Goal: Transaction & Acquisition: Purchase product/service

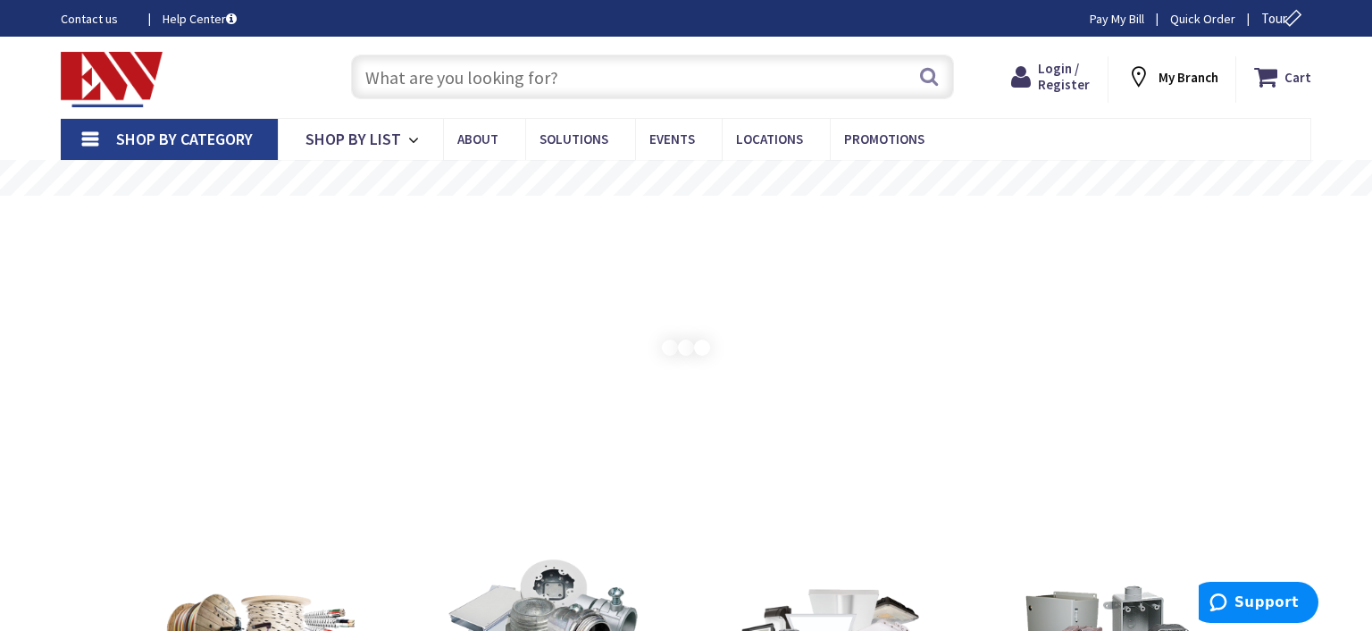
click at [508, 71] on input "text" at bounding box center [652, 76] width 603 height 45
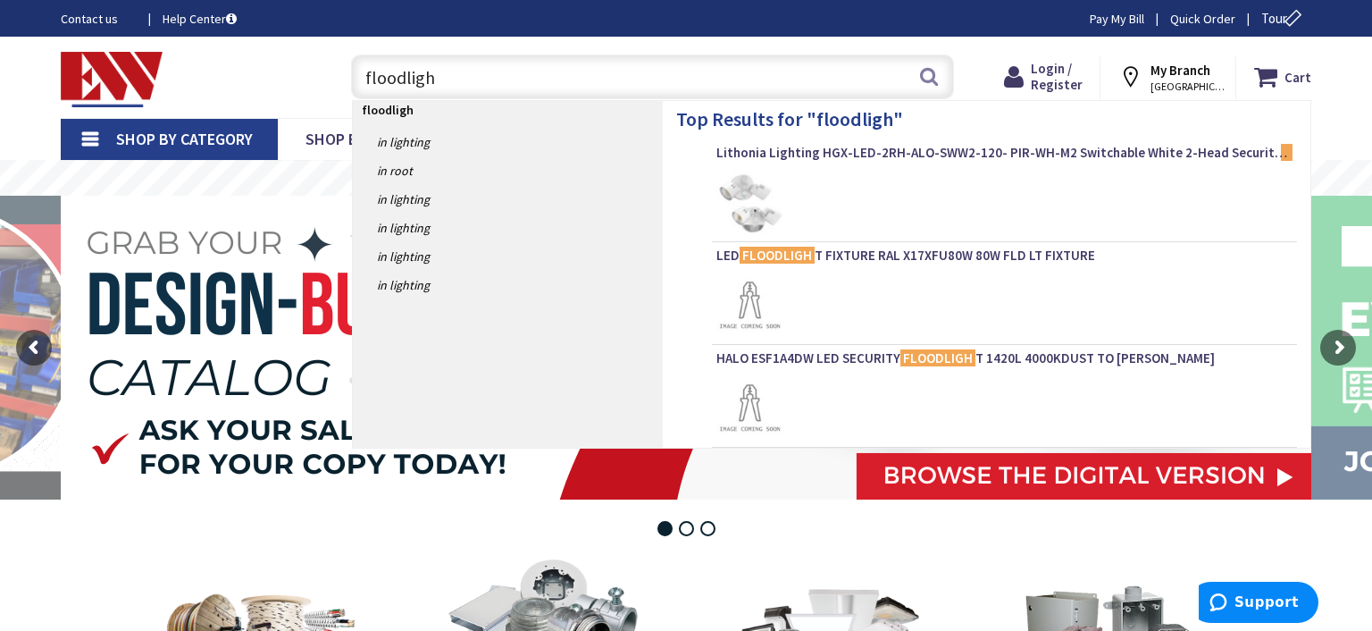
type input "floodlight"
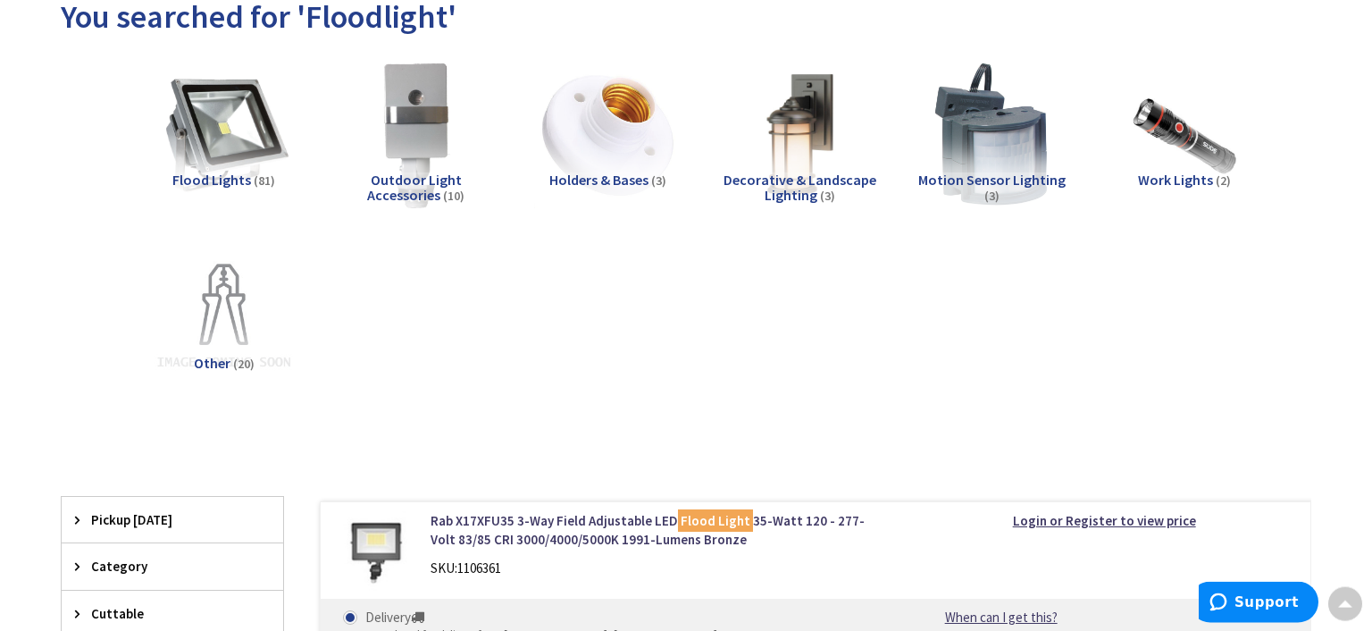
scroll to position [251, 0]
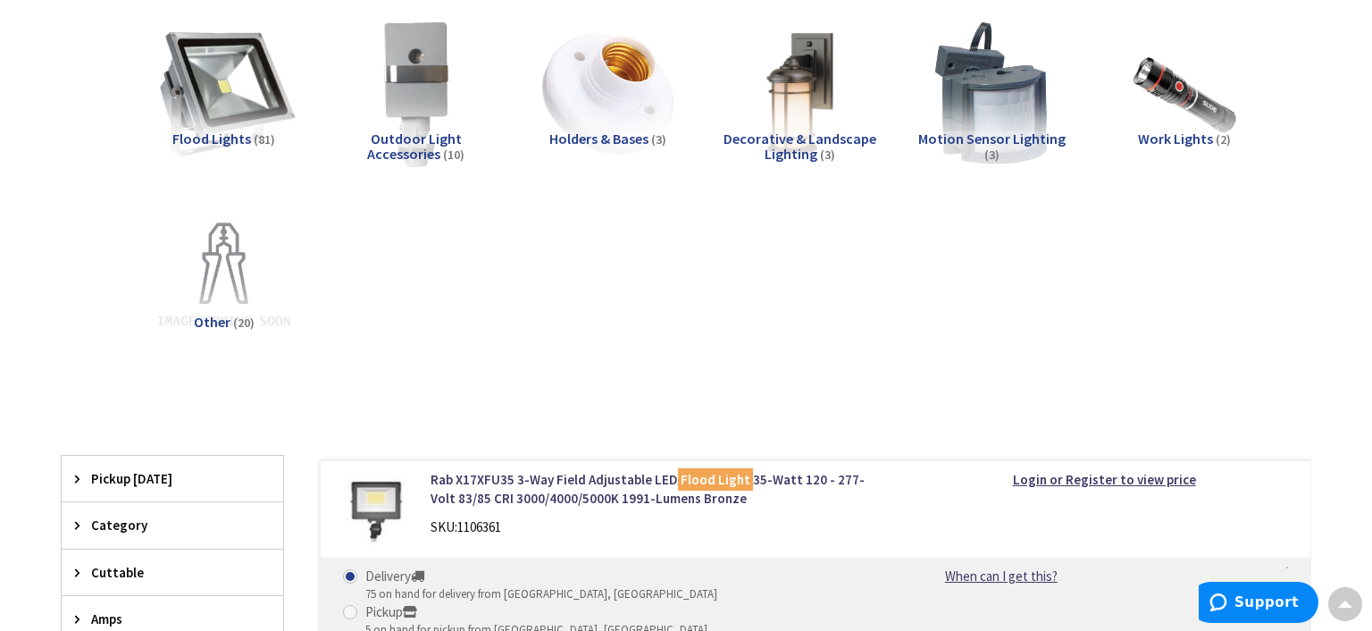
click at [201, 76] on img at bounding box center [224, 94] width 162 height 162
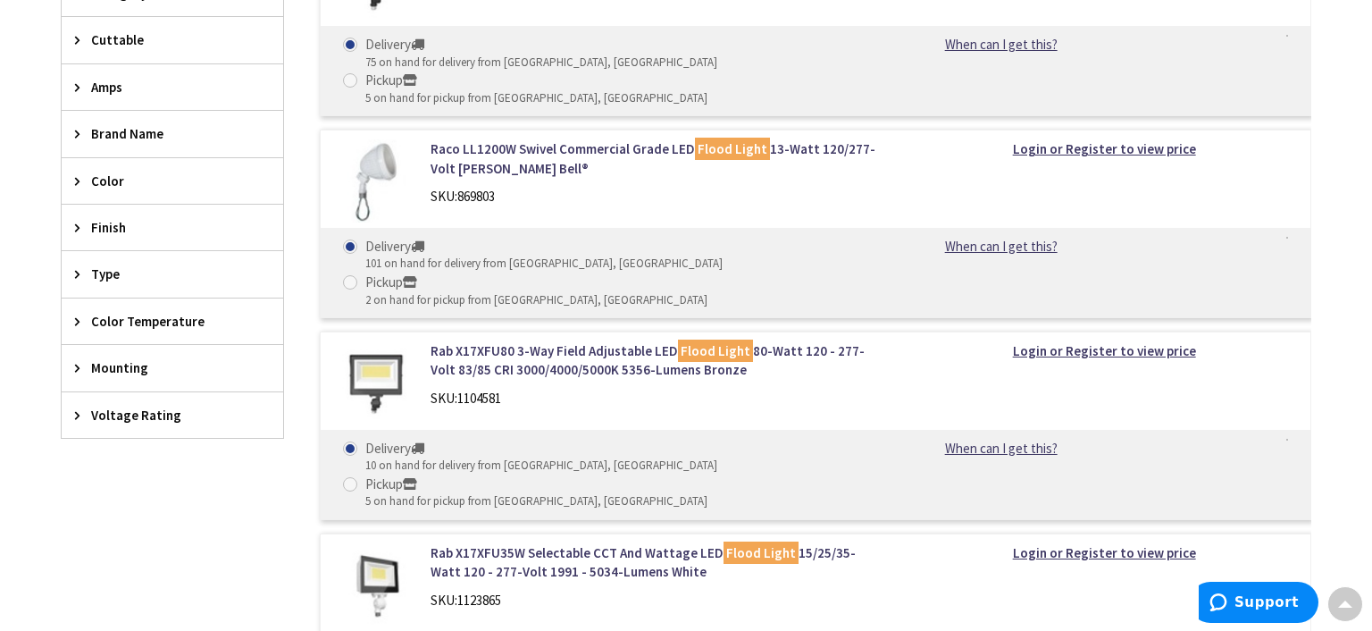
scroll to position [0, 0]
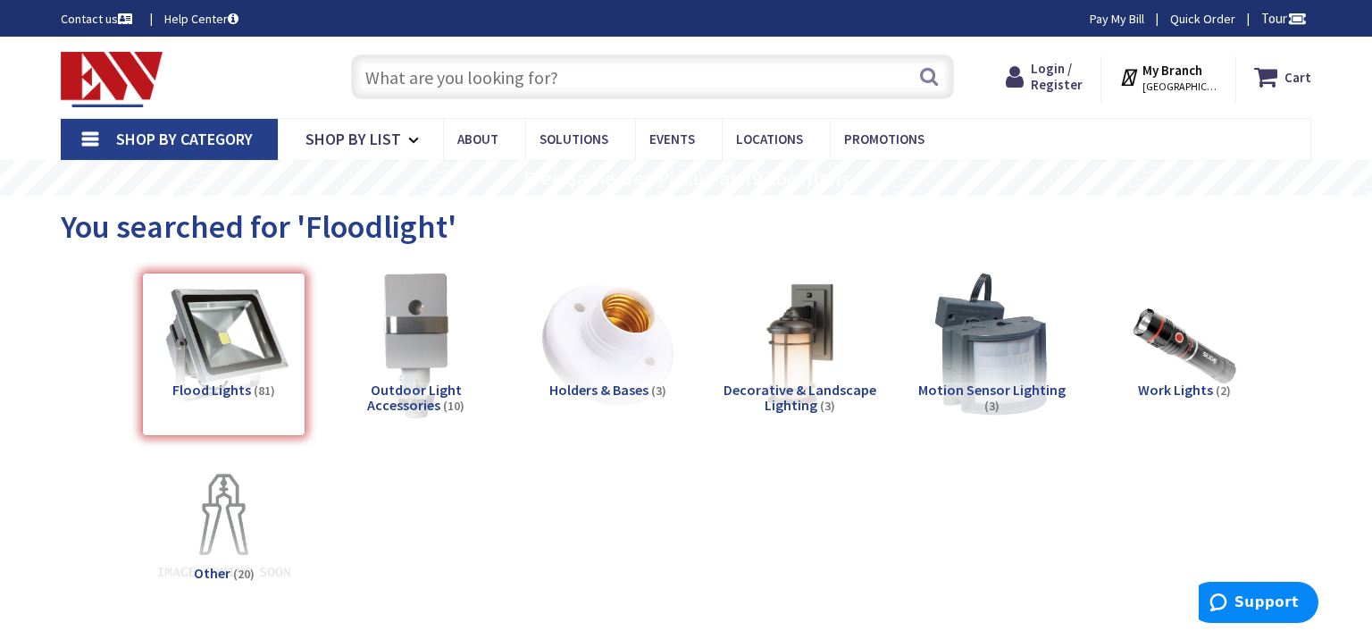
click at [464, 80] on input "text" at bounding box center [652, 76] width 603 height 45
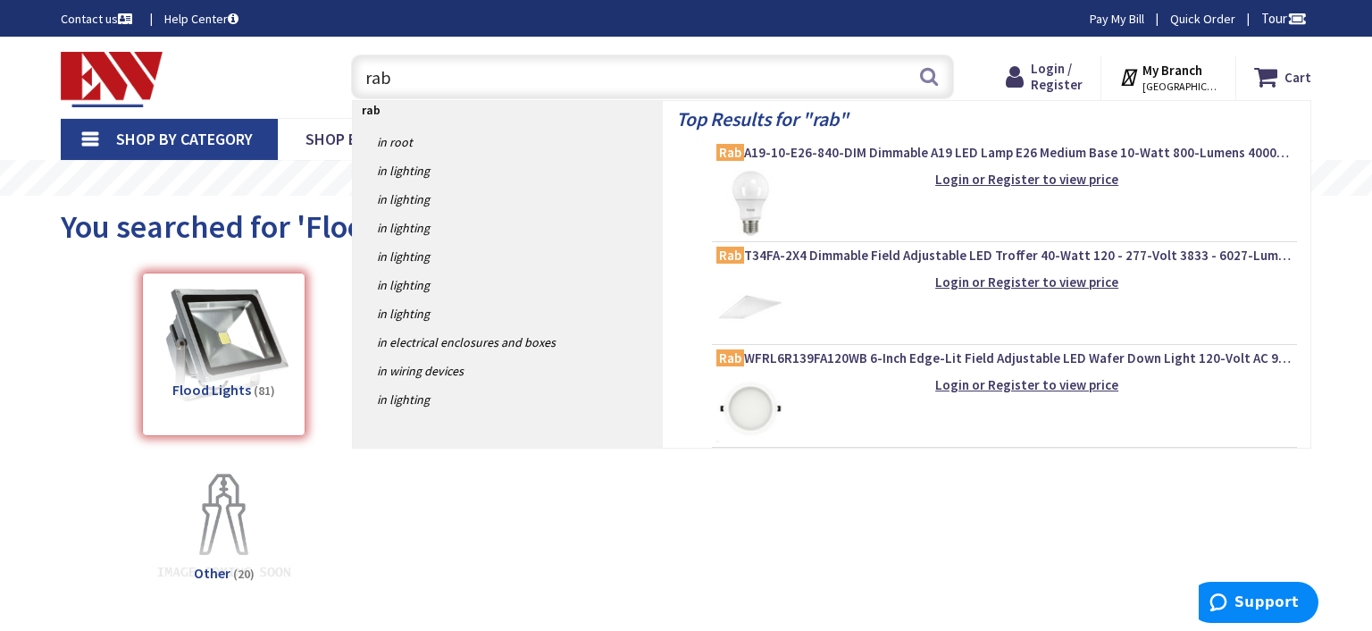
paste input "RAB Lighting Smsbullet"
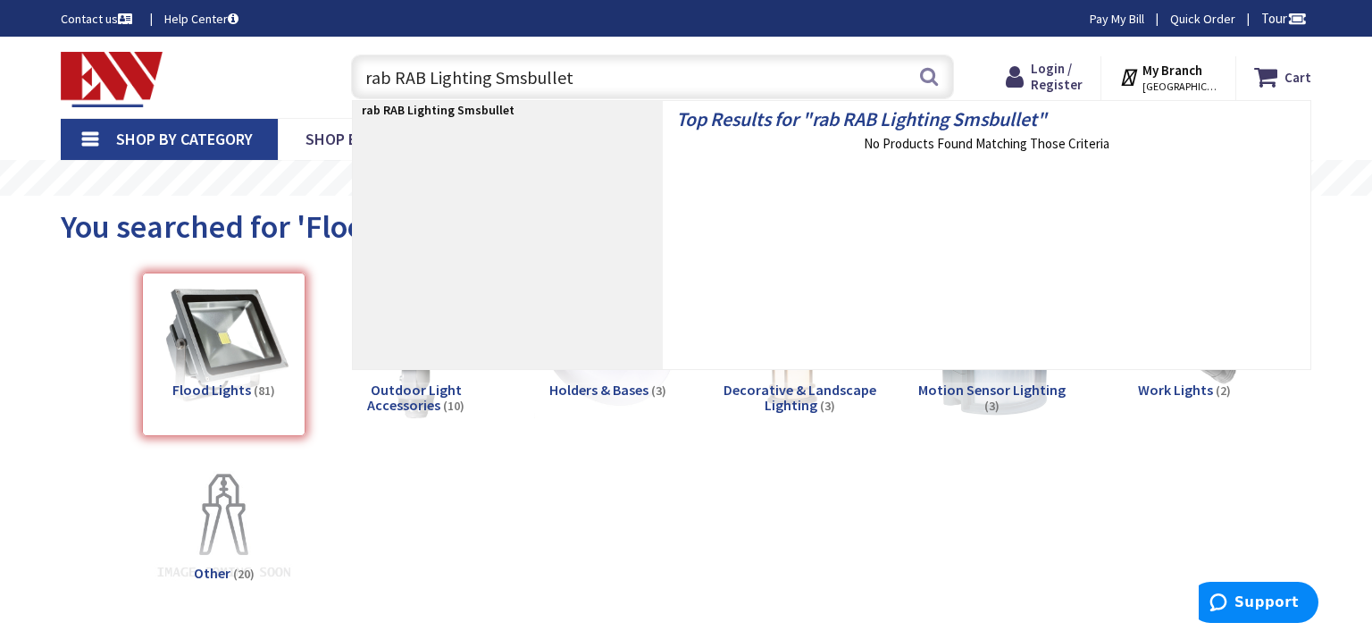
click at [491, 71] on input "rab RAB Lighting Smsbullet" at bounding box center [652, 76] width 603 height 45
type input "rab Smsbullet"
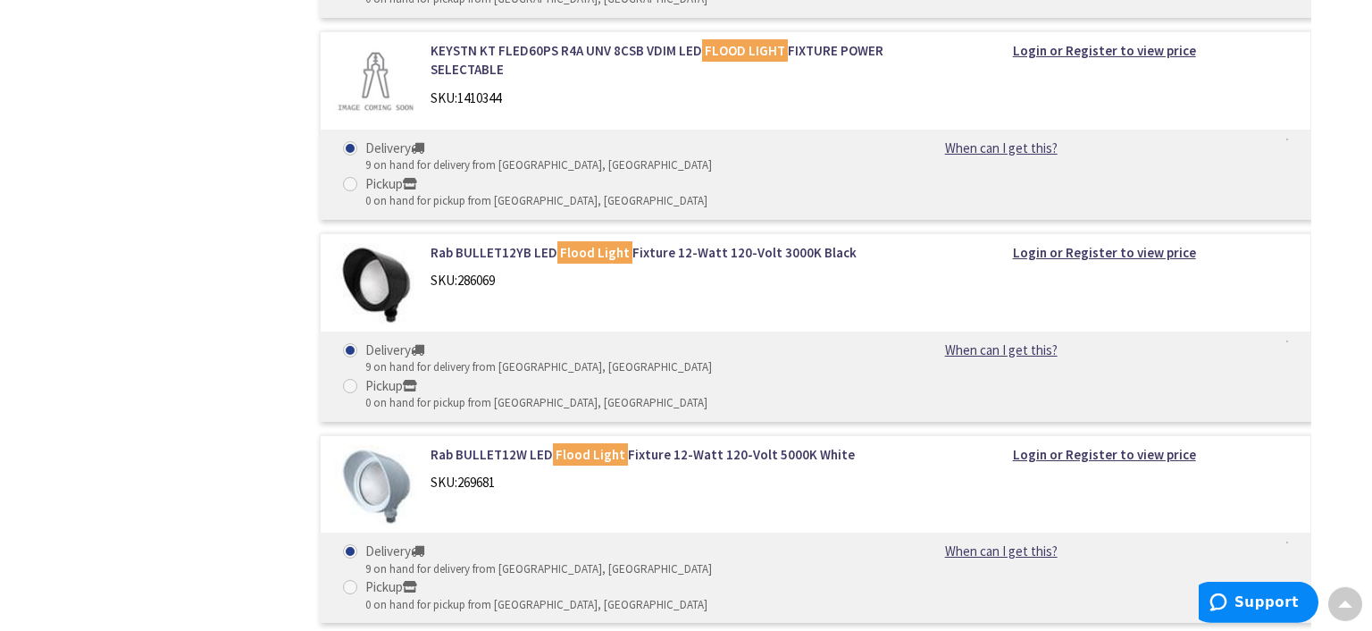
scroll to position [6148, 0]
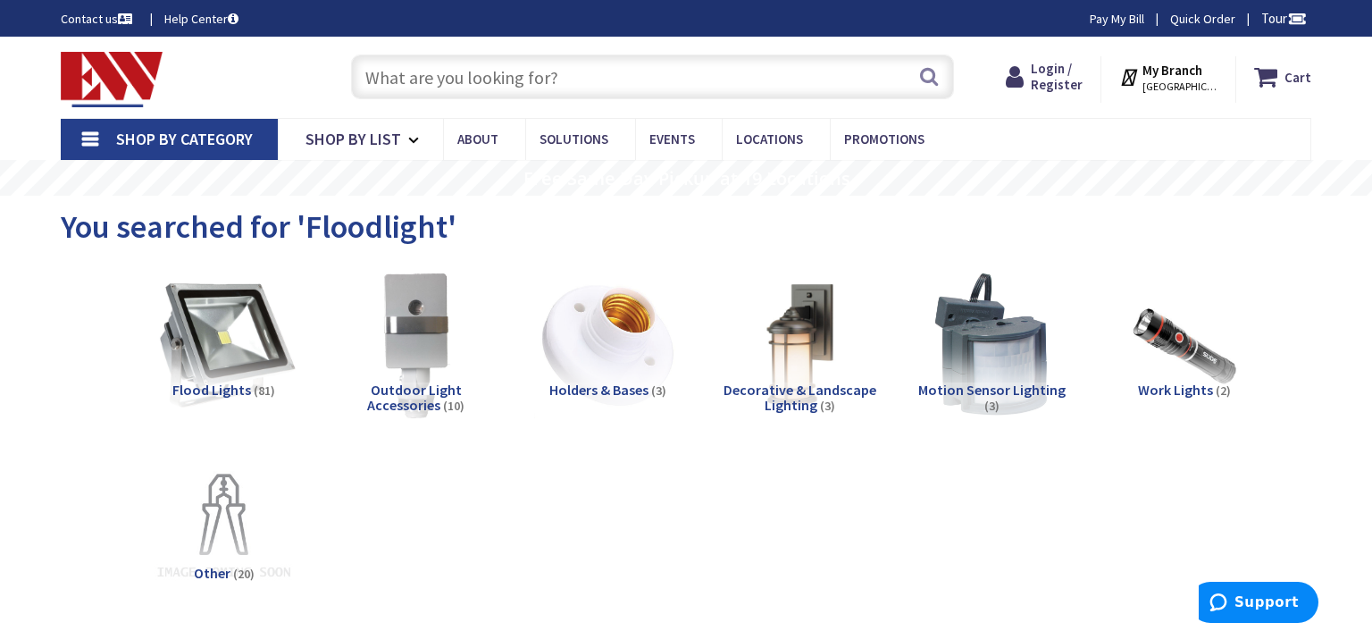
click at [223, 329] on img at bounding box center [224, 344] width 162 height 162
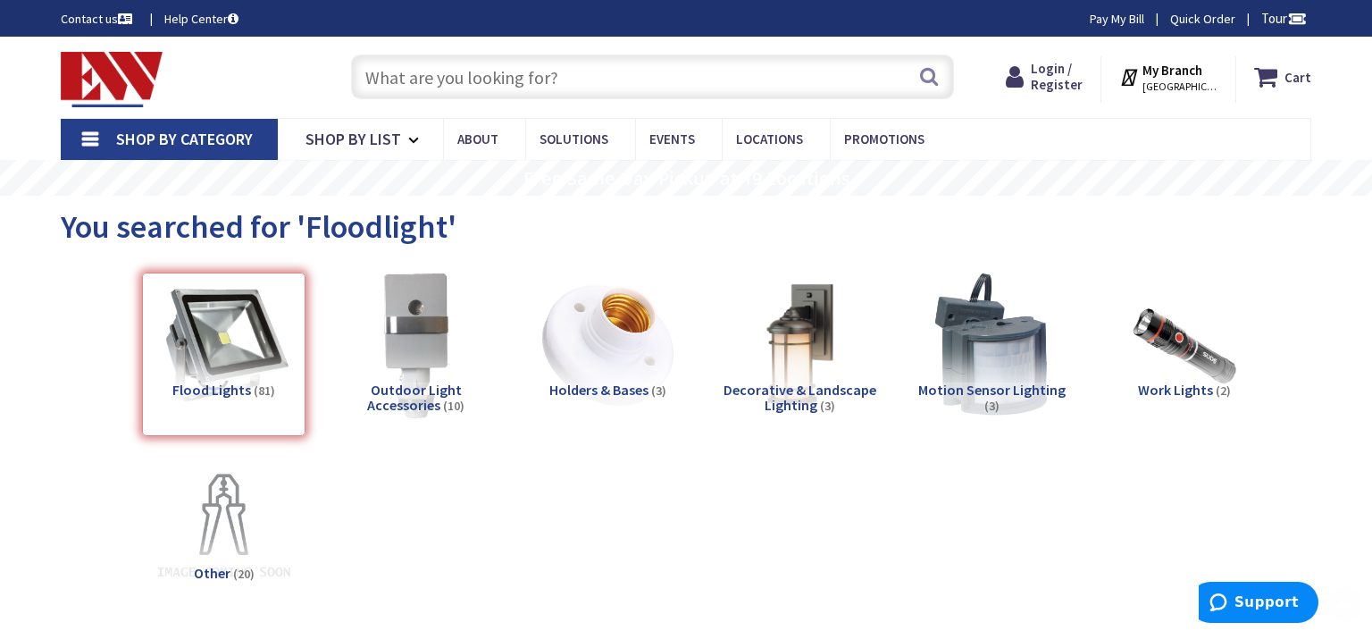
scroll to position [672, 0]
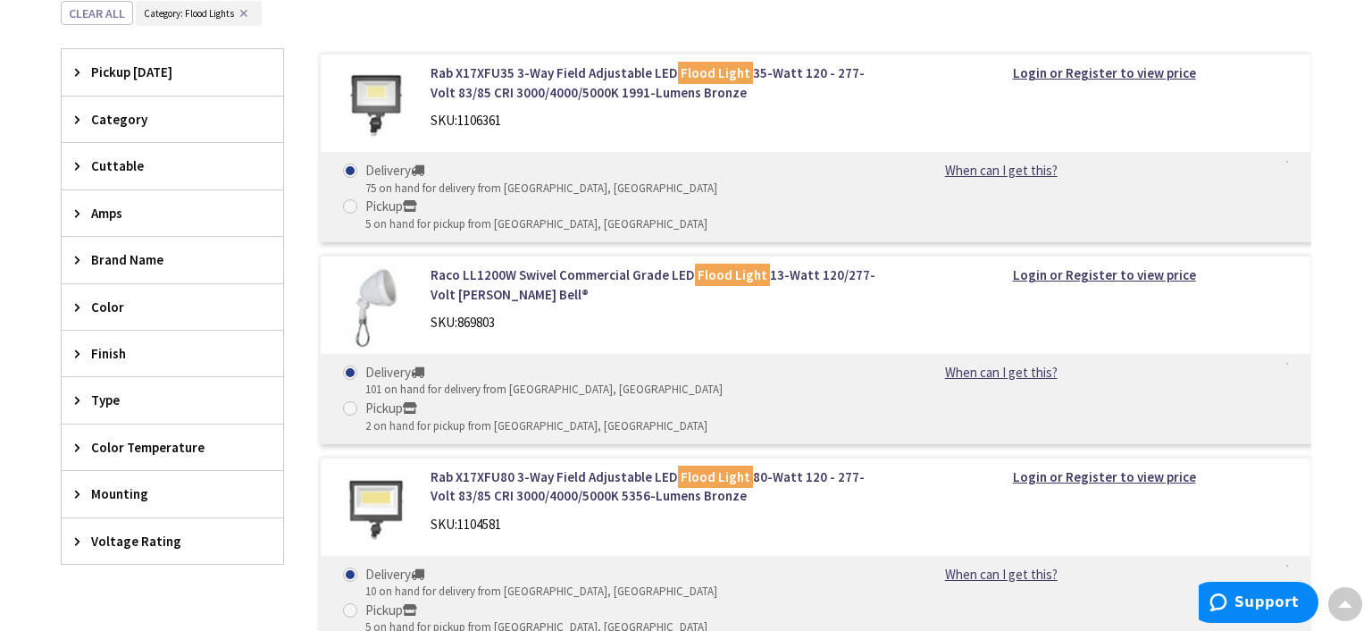
click at [73, 257] on div "Brand Name" at bounding box center [172, 260] width 221 height 46
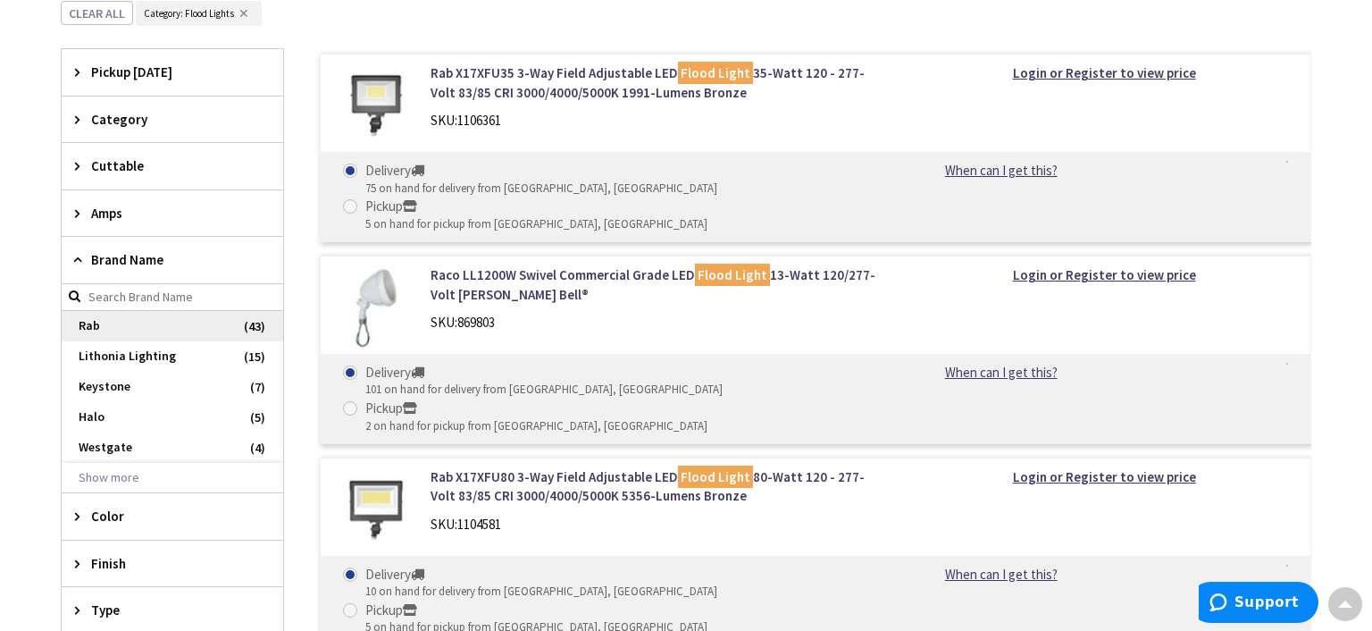
click at [81, 325] on span "Rab" at bounding box center [172, 326] width 221 height 30
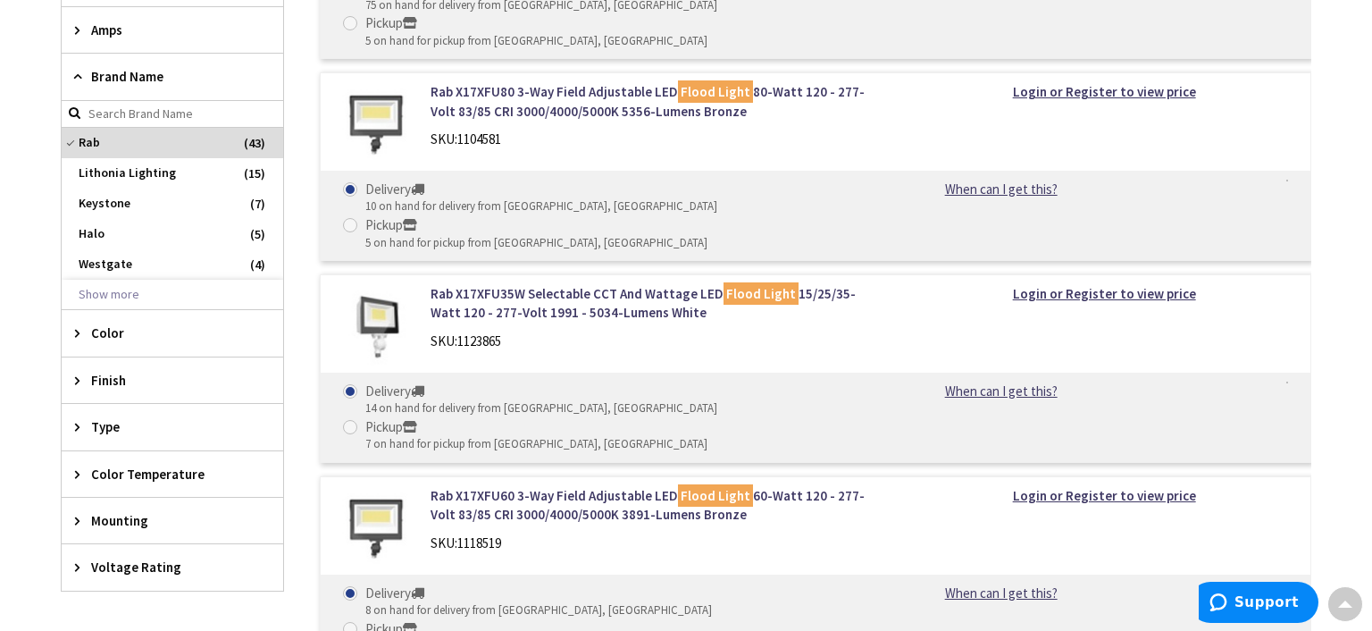
scroll to position [489, 0]
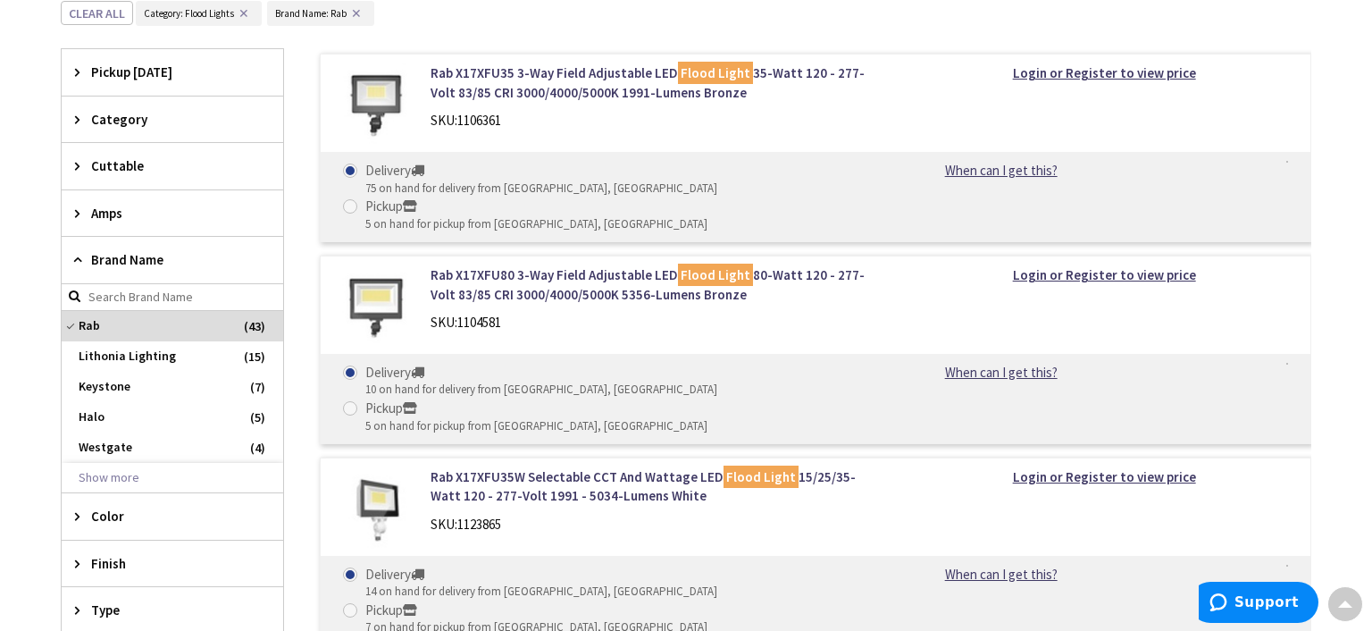
click at [80, 516] on icon at bounding box center [81, 515] width 13 height 13
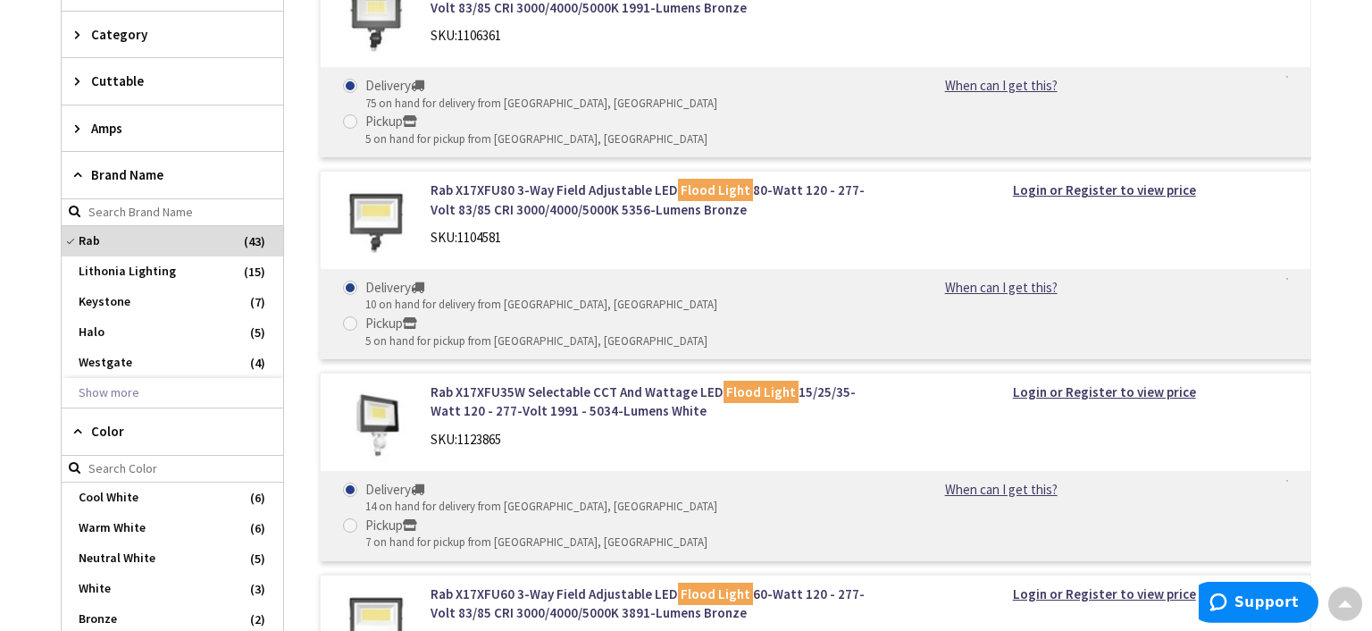
scroll to position [615, 0]
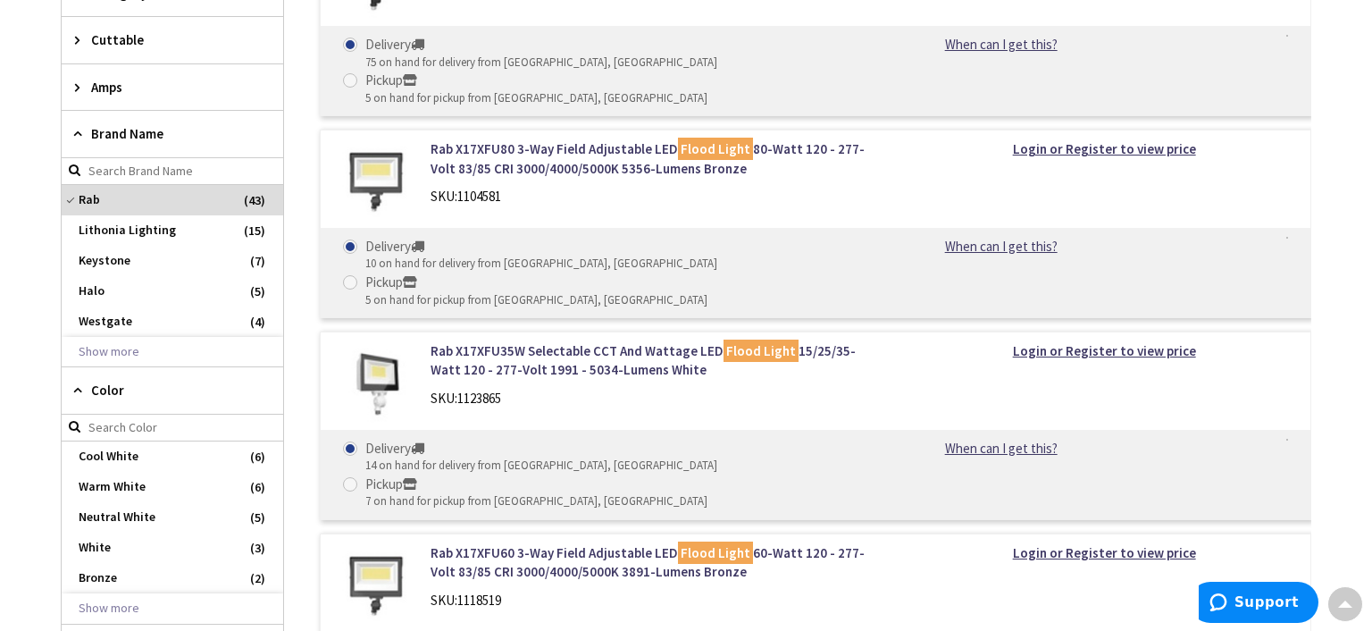
click at [38, 484] on main "You searched for 'Floodlight' View Subcategories Flood Lights (43) Outdoor Ligh…" at bounding box center [686, 275] width 1340 height 1391
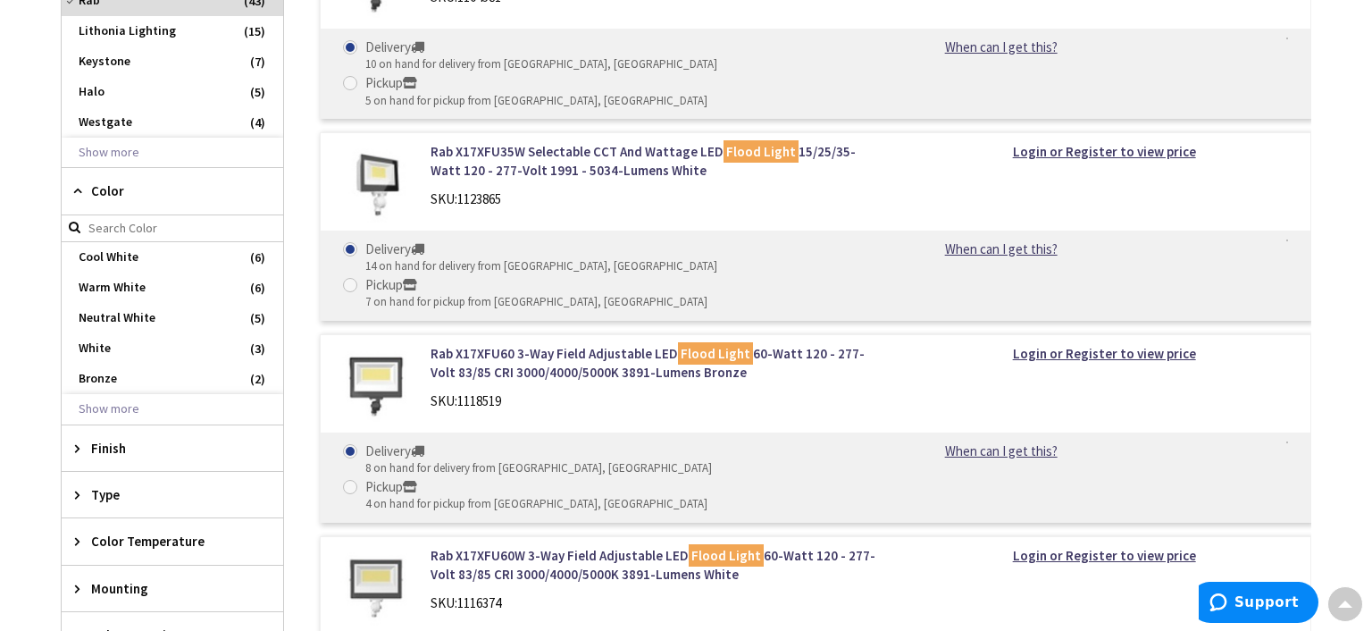
scroll to position [867, 0]
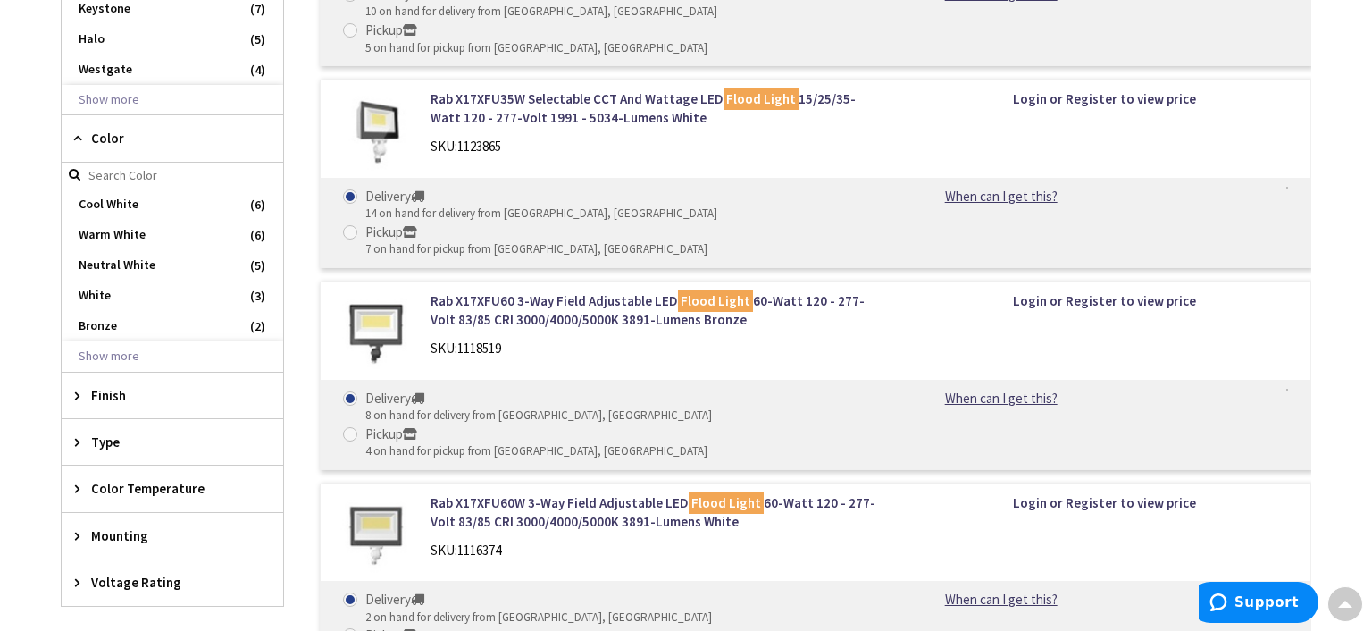
click at [616, 541] on div "Rab X17XFU35 3-Way Field Adjustable LED Flood Light 35-Watt 120 - 277-Volt 83/8…" at bounding box center [797, 175] width 1027 height 1008
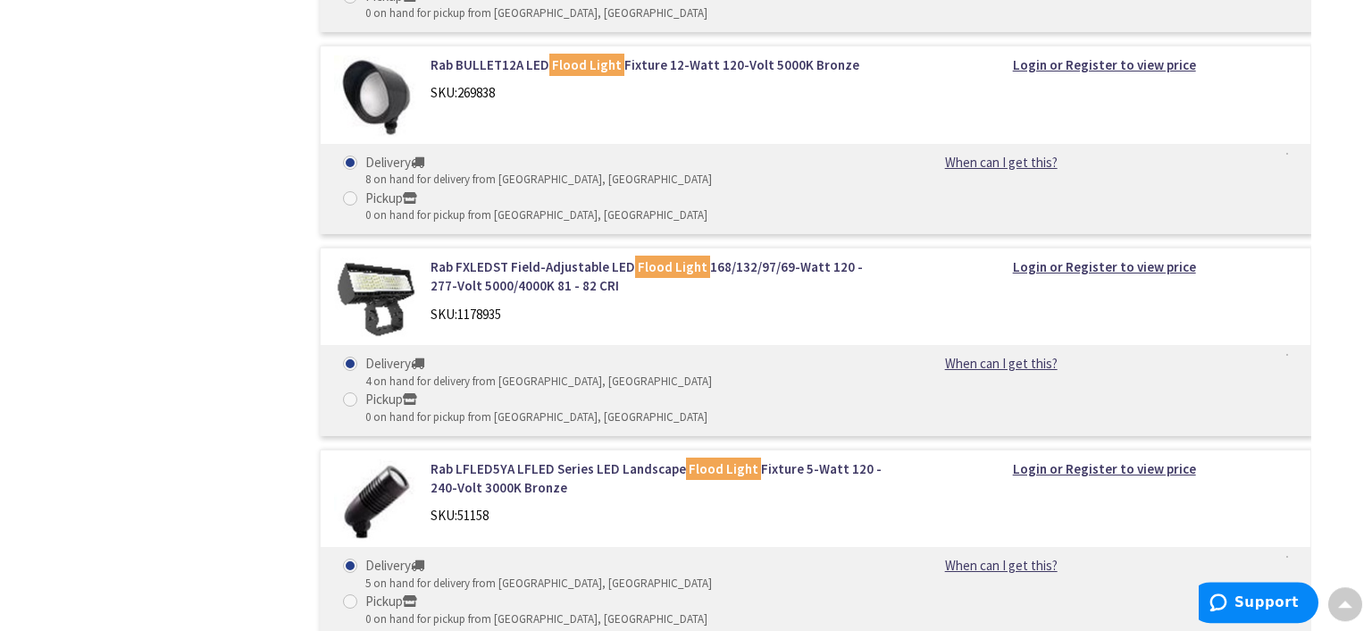
scroll to position [4518, 0]
